Goal: Task Accomplishment & Management: Use online tool/utility

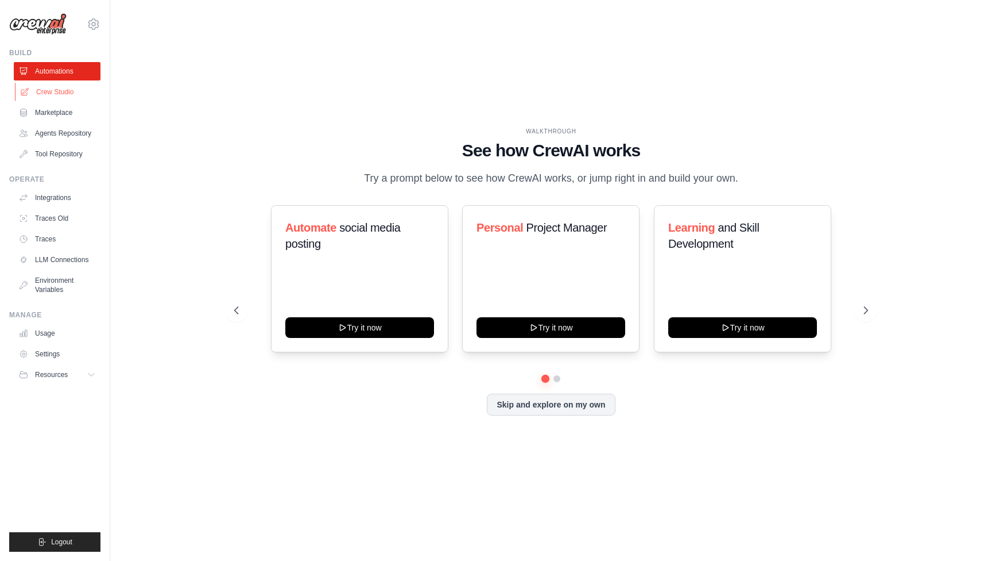
click at [53, 91] on link "Crew Studio" at bounding box center [58, 92] width 87 height 18
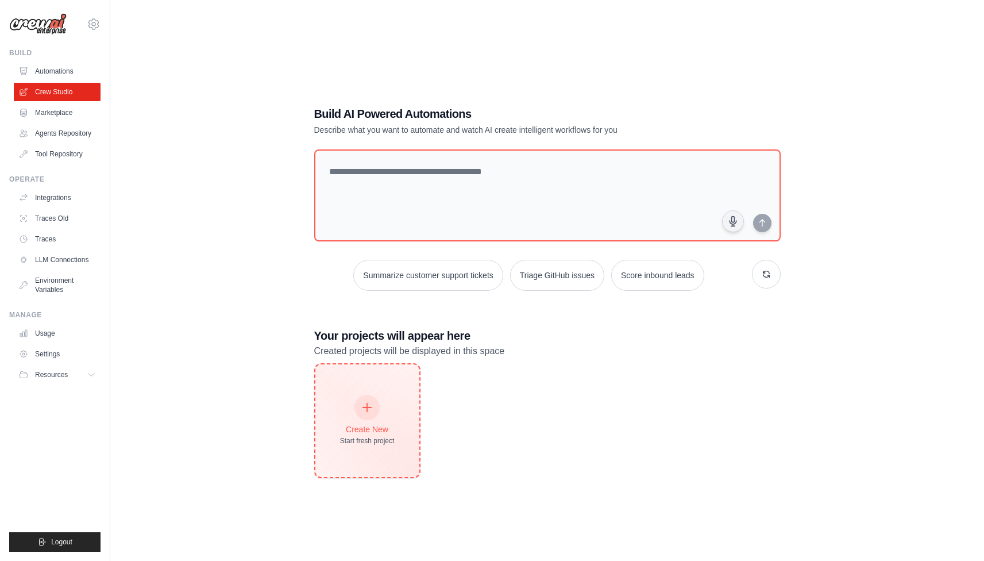
click at [365, 376] on div "Create New Start fresh project" at bounding box center [367, 420] width 104 height 113
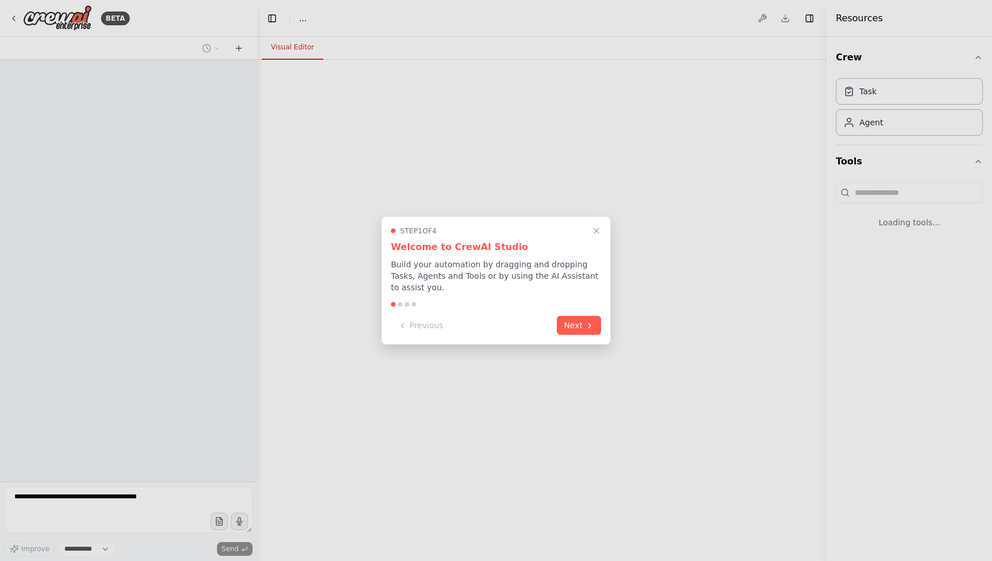
select select "****"
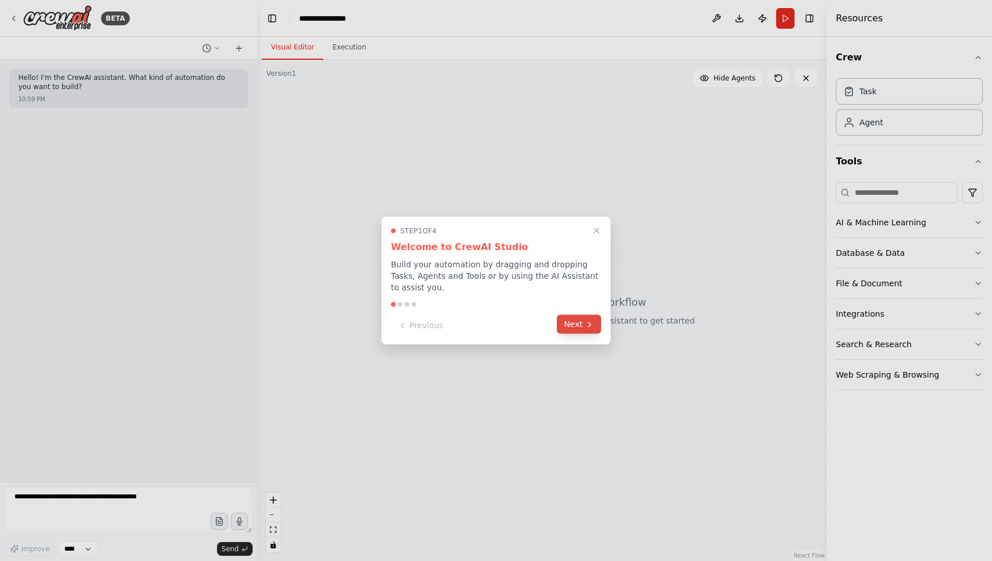
click at [583, 324] on button "Next" at bounding box center [579, 324] width 44 height 19
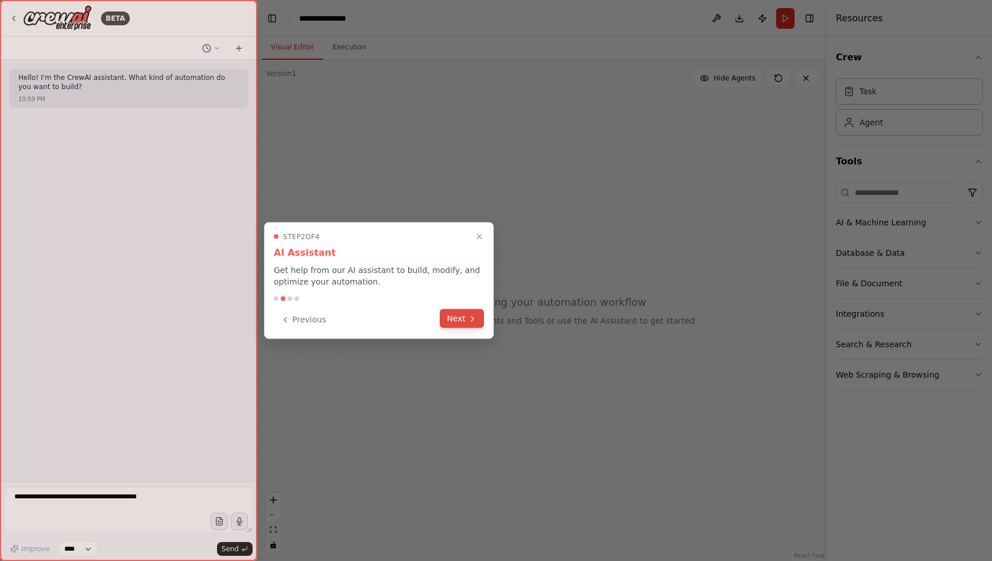
click at [474, 319] on icon at bounding box center [472, 318] width 9 height 9
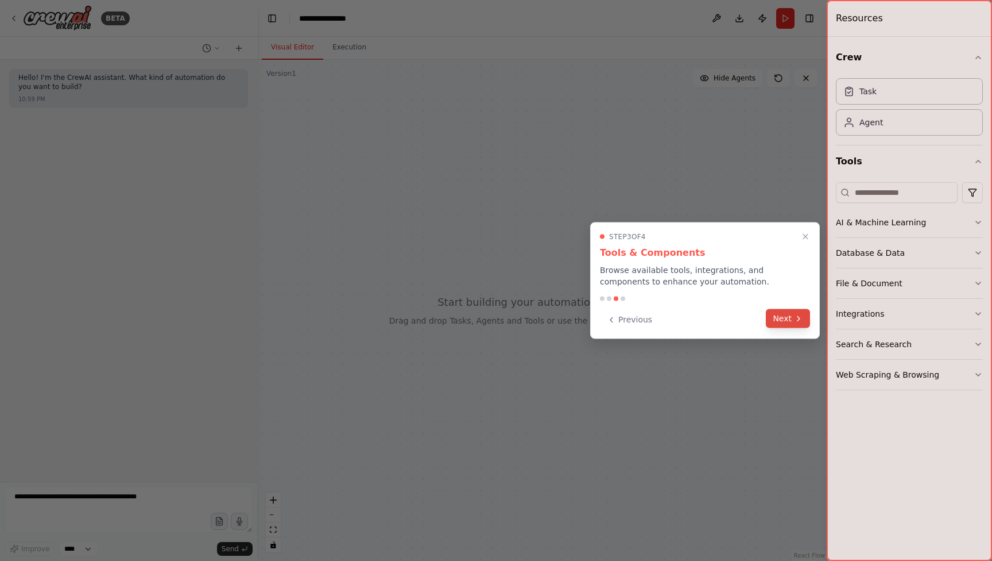
click at [805, 318] on button "Next" at bounding box center [788, 318] width 44 height 19
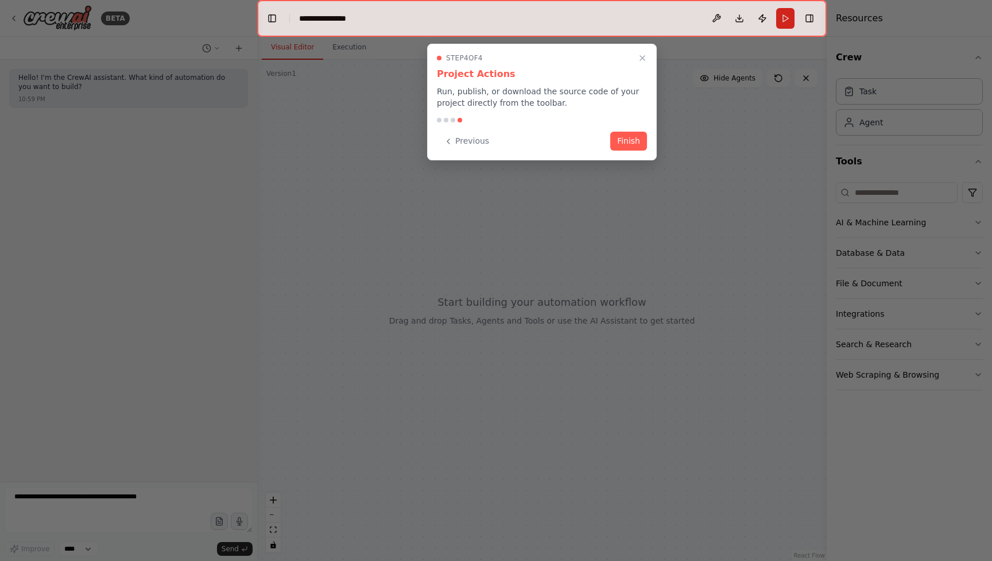
click at [611, 142] on div "Previous Finish" at bounding box center [542, 141] width 210 height 19
click at [633, 142] on button "Finish" at bounding box center [629, 139] width 37 height 19
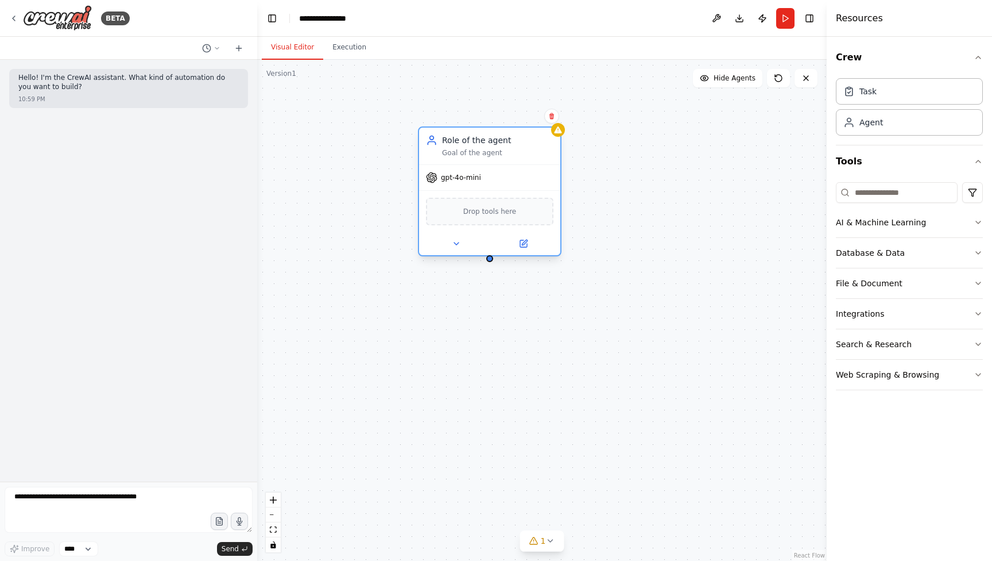
drag, startPoint x: 605, startPoint y: 185, endPoint x: 474, endPoint y: 147, distance: 135.8
click at [474, 147] on div "Role of the agent Goal of the agent" at bounding box center [497, 145] width 111 height 23
click at [478, 184] on div "gpt-4o-mini" at bounding box center [498, 177] width 137 height 25
click at [459, 178] on span "gpt-4o-mini" at bounding box center [470, 177] width 39 height 9
click at [457, 178] on span "gpt-4o-mini" at bounding box center [470, 177] width 39 height 9
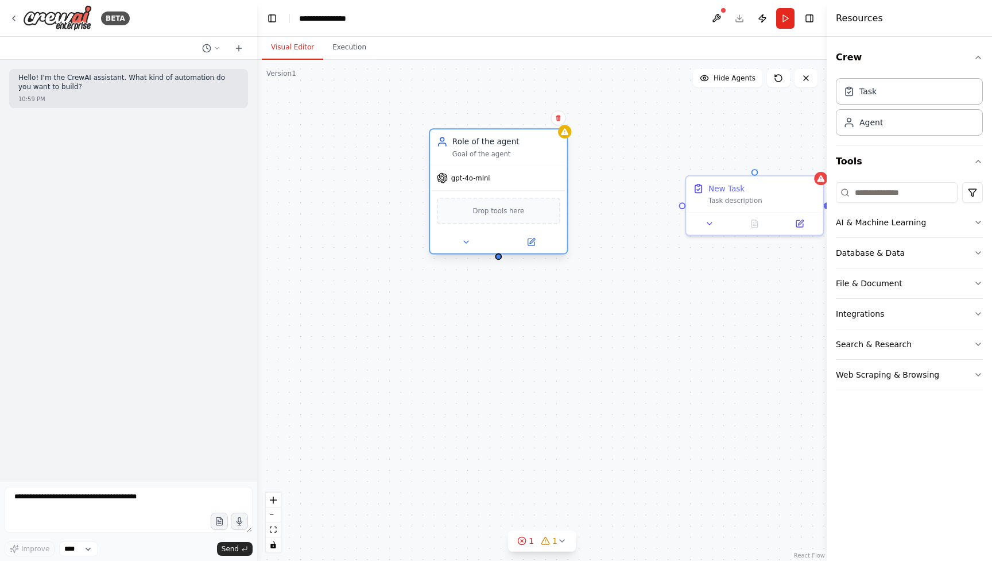
click at [457, 178] on span "gpt-4o-mini" at bounding box center [470, 177] width 39 height 9
click at [532, 242] on icon at bounding box center [532, 240] width 5 height 5
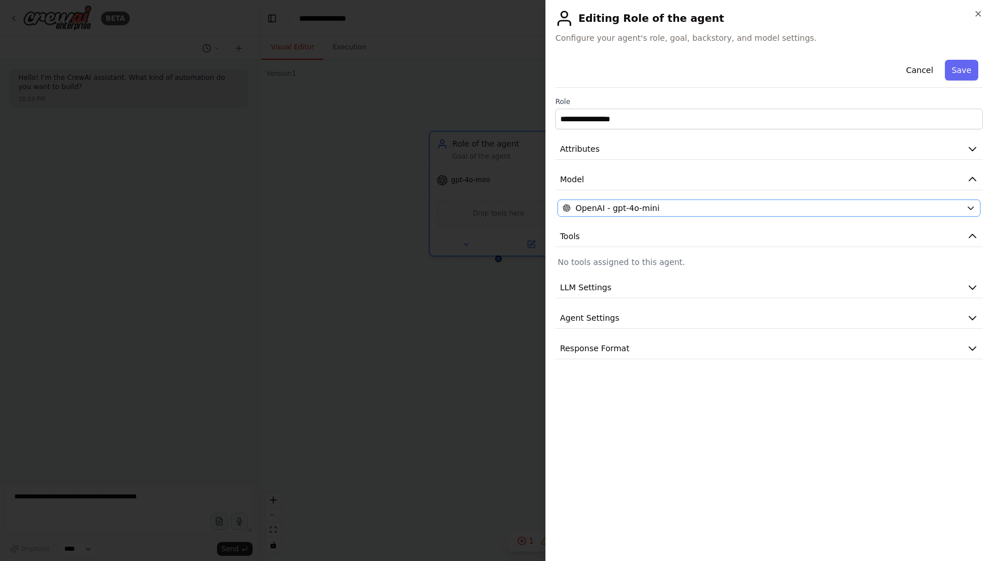
click at [650, 208] on span "OpenAI - gpt-4o-mini" at bounding box center [617, 207] width 84 height 11
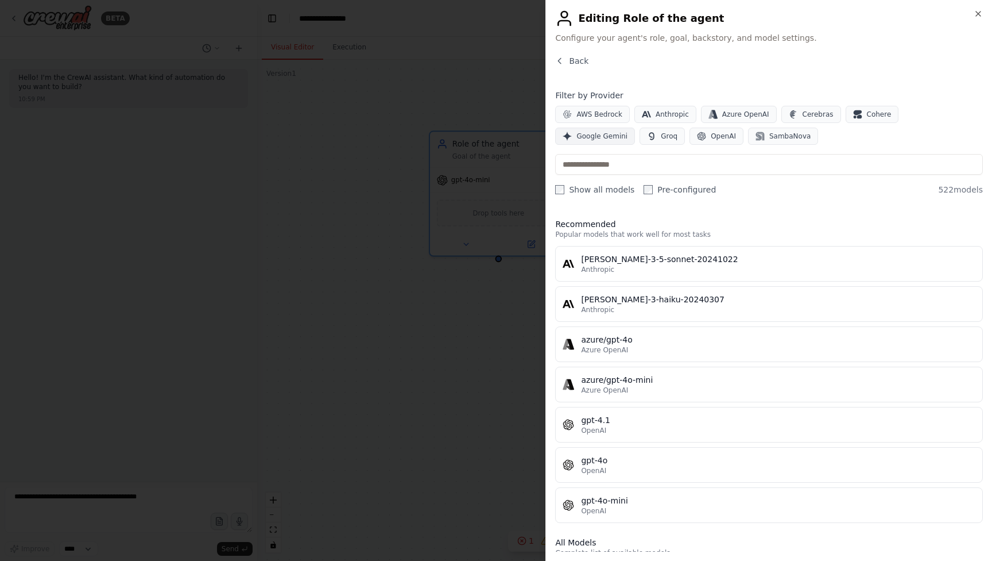
click at [628, 132] on span "Google Gemini" at bounding box center [602, 136] width 51 height 9
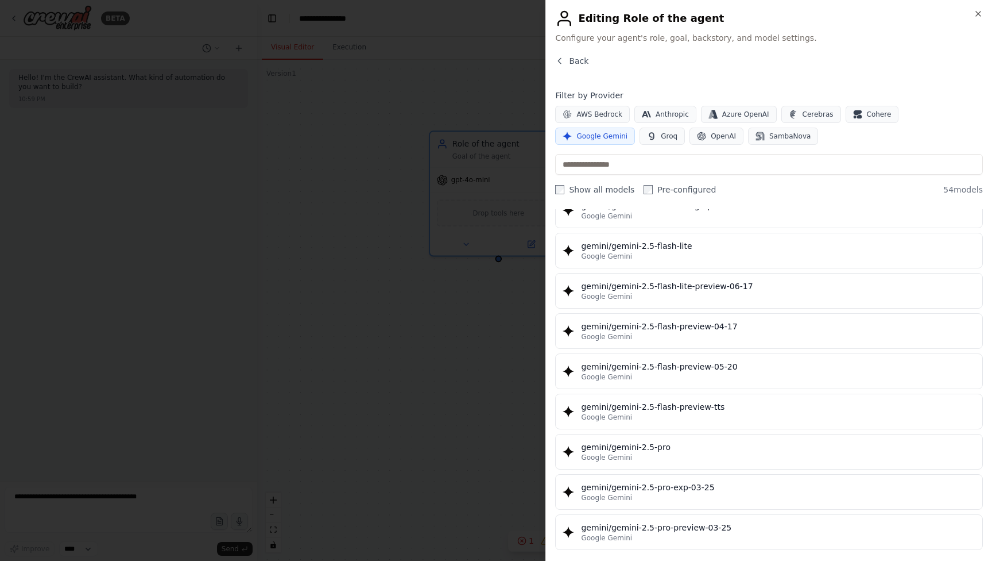
scroll to position [1031, 0]
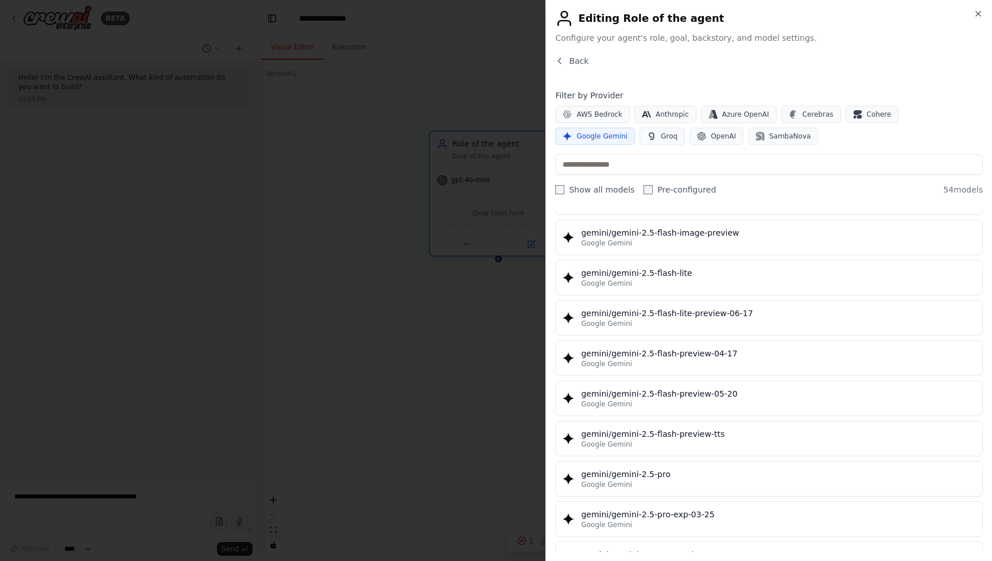
click at [896, 208] on div "Back Filter by Provider AWS Bedrock Anthropic Azure OpenAI Cerebras Cohere Goog…" at bounding box center [769, 303] width 428 height 496
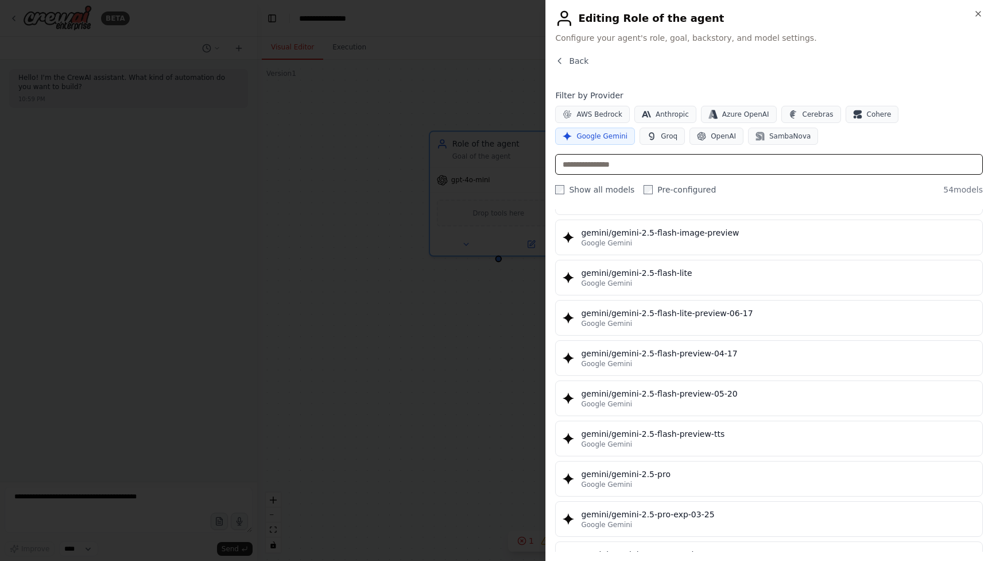
click at [641, 160] on input "text" at bounding box center [769, 164] width 428 height 21
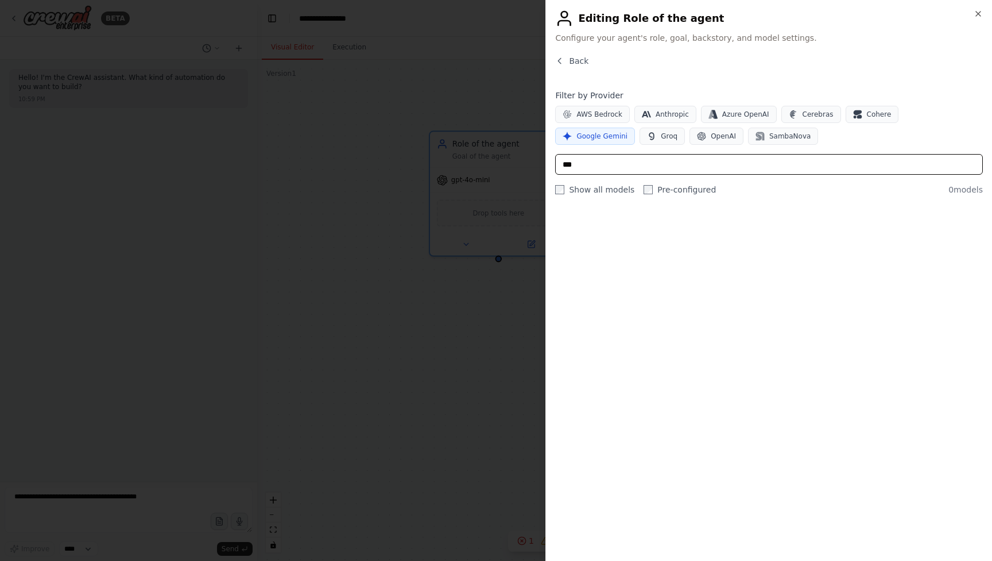
scroll to position [0, 0]
type input "*****"
